Goal: Download file/media

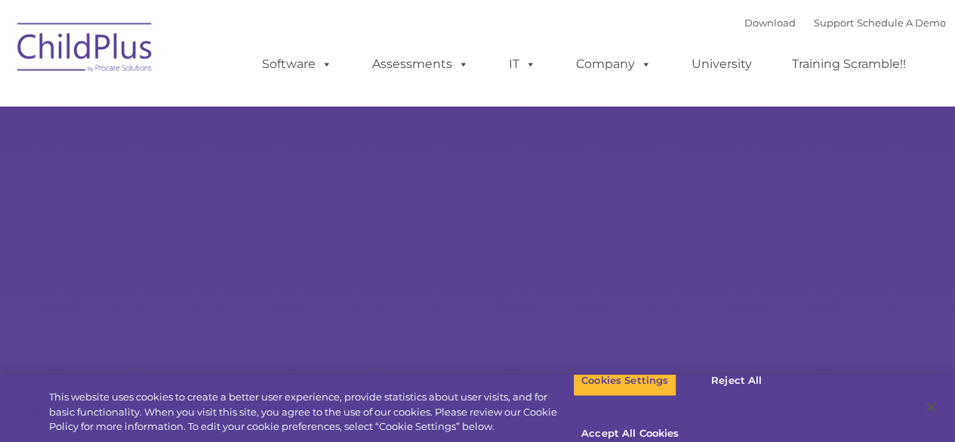
select select "MEDIUM"
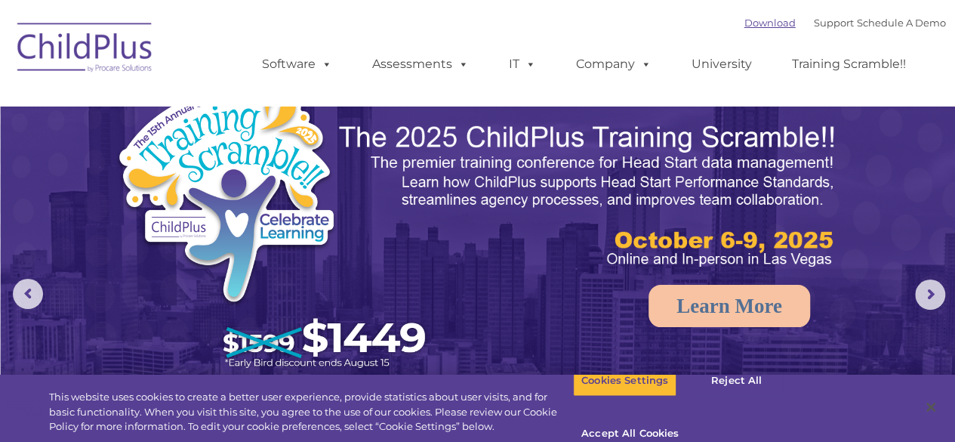
click at [750, 25] on link "Download" at bounding box center [769, 23] width 51 height 12
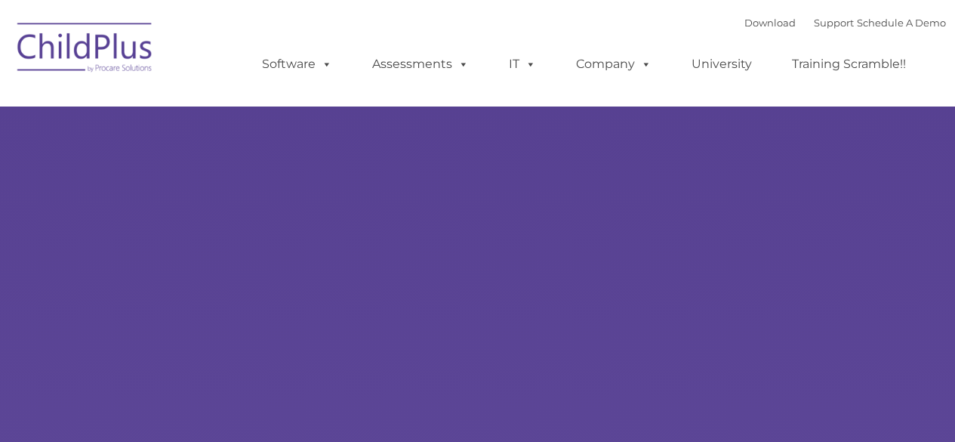
type input ""
select select "MEDIUM"
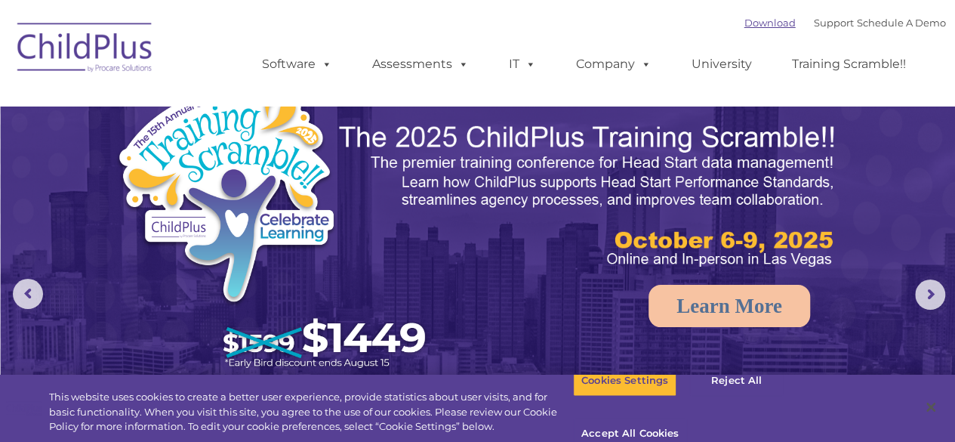
click at [744, 23] on link "Download" at bounding box center [769, 23] width 51 height 12
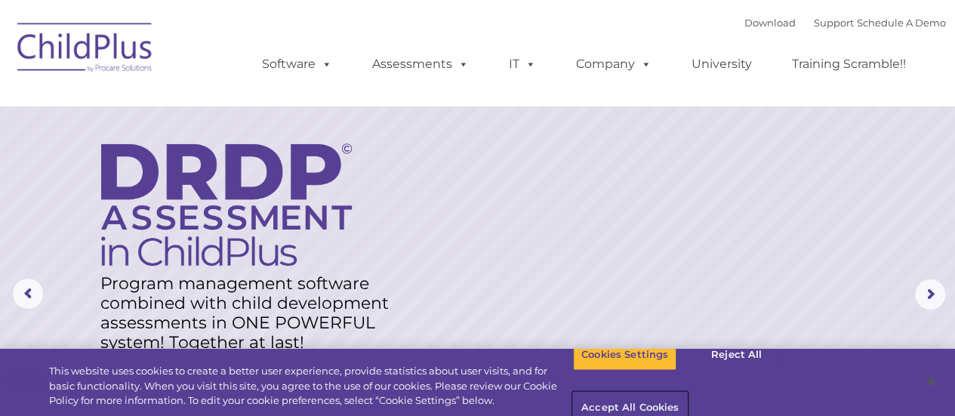
click at [687, 392] on button "Accept All Cookies" at bounding box center [630, 408] width 114 height 32
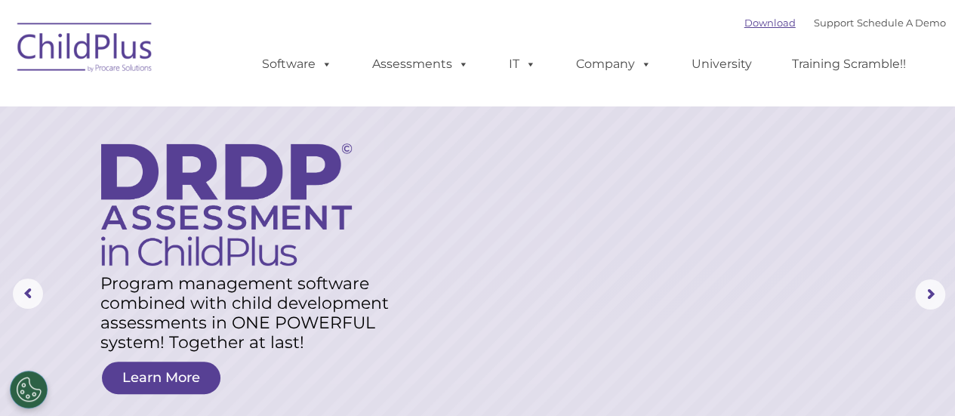
click at [748, 23] on link "Download" at bounding box center [769, 23] width 51 height 12
